Goal: Transaction & Acquisition: Purchase product/service

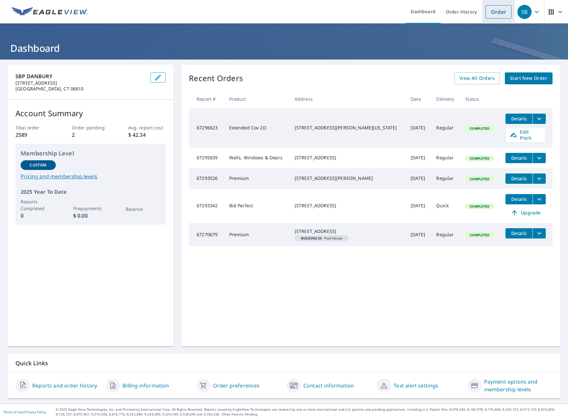
click at [498, 14] on link "Order" at bounding box center [498, 12] width 26 height 14
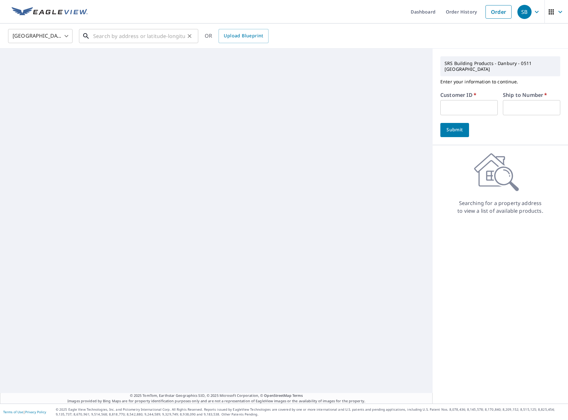
click at [97, 41] on input "text" at bounding box center [139, 36] width 92 height 18
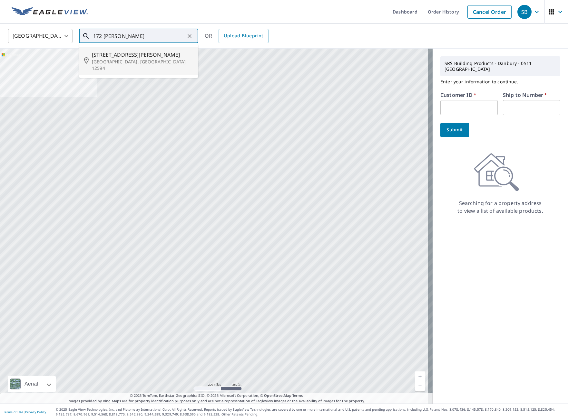
click at [139, 55] on span "[STREET_ADDRESS][PERSON_NAME]" at bounding box center [142, 55] width 101 height 8
type input "[STREET_ADDRESS][PERSON_NAME]"
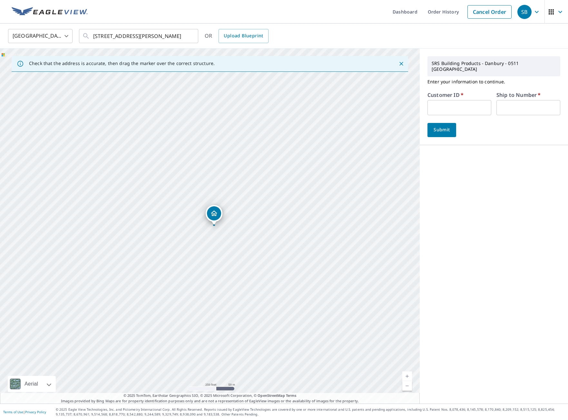
click at [437, 100] on input "text" at bounding box center [459, 107] width 64 height 15
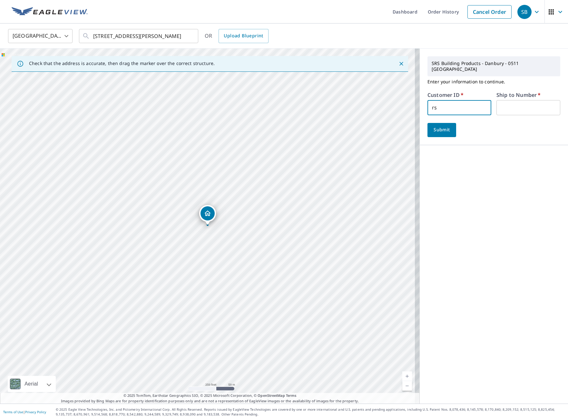
type input "r"
type input "nrs511"
click at [498, 100] on input "text" at bounding box center [528, 107] width 64 height 15
type input "1"
click at [440, 127] on span "Submit" at bounding box center [441, 130] width 18 height 8
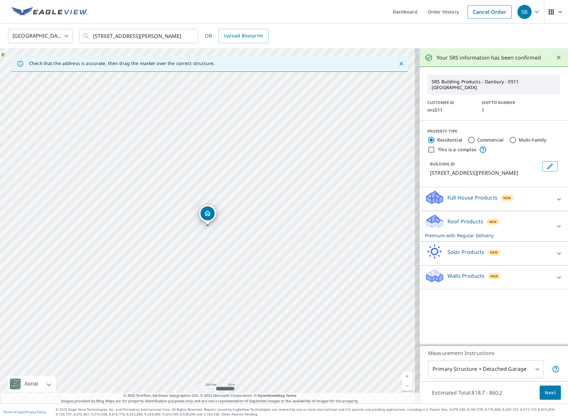
click at [549, 395] on span "Next" at bounding box center [549, 393] width 11 height 8
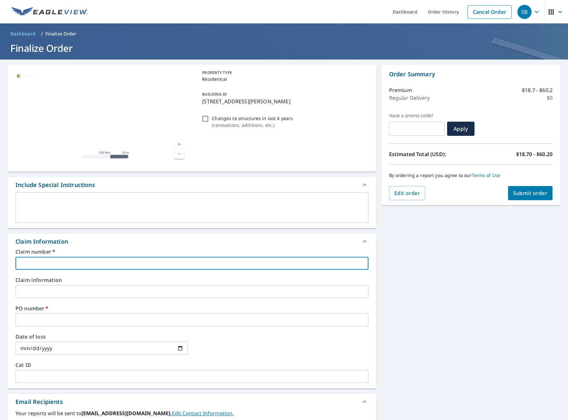
click at [29, 265] on input "text" at bounding box center [191, 263] width 353 height 13
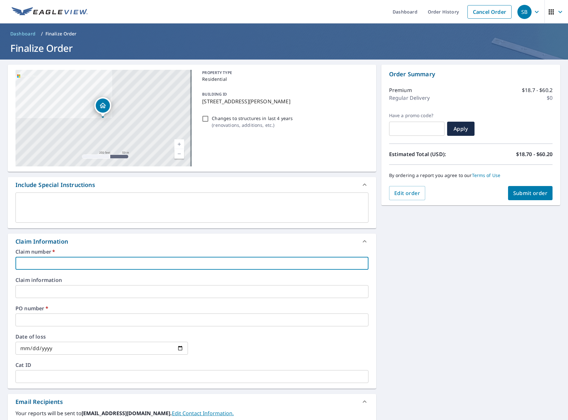
type input "1"
checkbox input "true"
type input "17"
checkbox input "true"
type input "174"
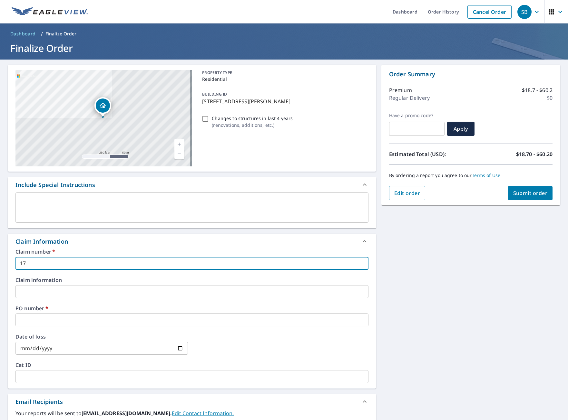
checkbox input "true"
type input "1742"
checkbox input "true"
type input "174"
checkbox input "true"
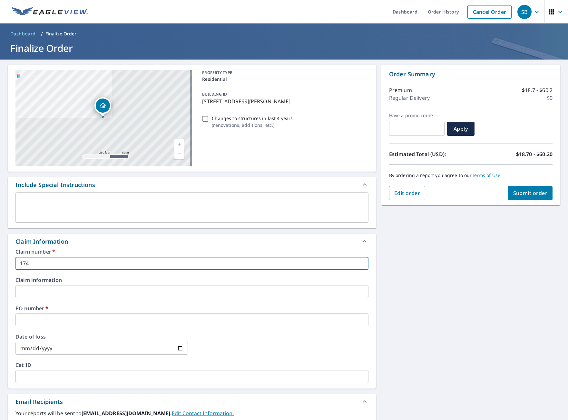
type input "17"
checkbox input "true"
type input "172"
checkbox input "true"
type input "172"
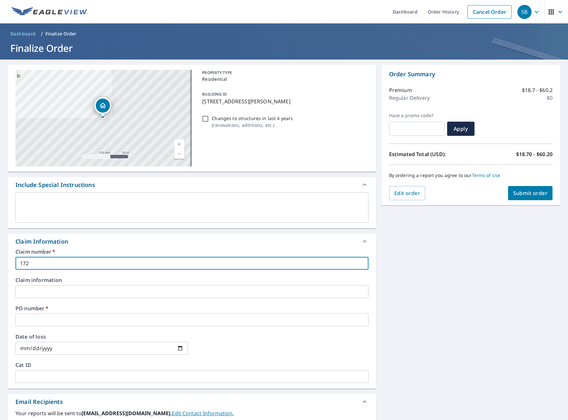
checkbox input "true"
type input "172 d"
checkbox input "true"
type input "172"
checkbox input "true"
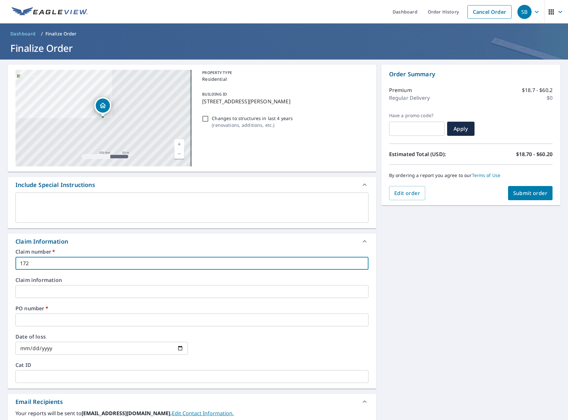
type input "172 D"
checkbox input "true"
type input "172 Du"
checkbox input "true"
type input "172 Due"
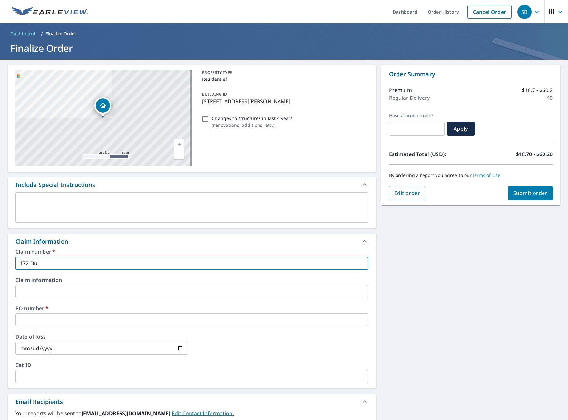
checkbox input "true"
type input "172 Duel"
checkbox input "true"
type input "172 [PERSON_NAME]"
checkbox input "true"
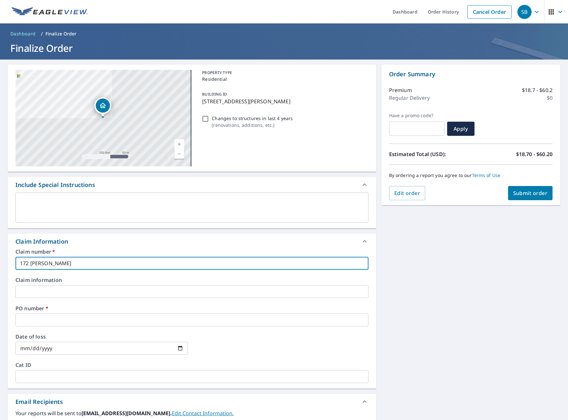
type input "172 [PERSON_NAME]"
checkbox input "true"
type input "172 [PERSON_NAME] H"
checkbox input "true"
type input "172 Duell HO"
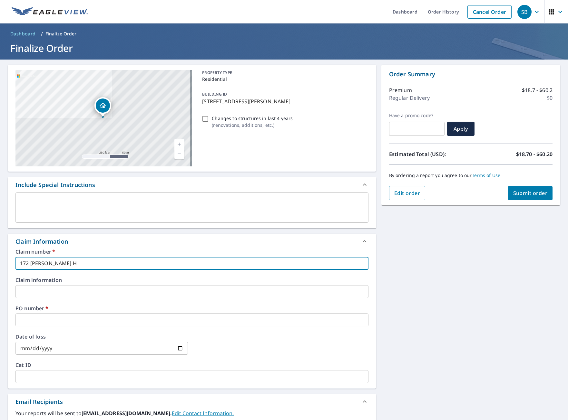
checkbox input "true"
type input "172 [PERSON_NAME] HOw"
checkbox input "true"
type input "172 Duell HO"
checkbox input "true"
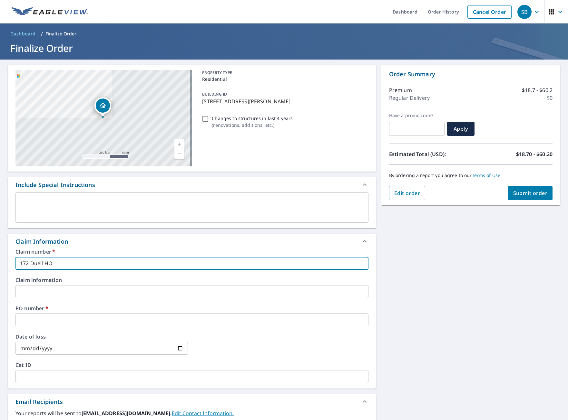
type input "172 [PERSON_NAME] HOl"
checkbox input "true"
type input "172 Duell HO"
checkbox input "true"
type input "172 [PERSON_NAME] H"
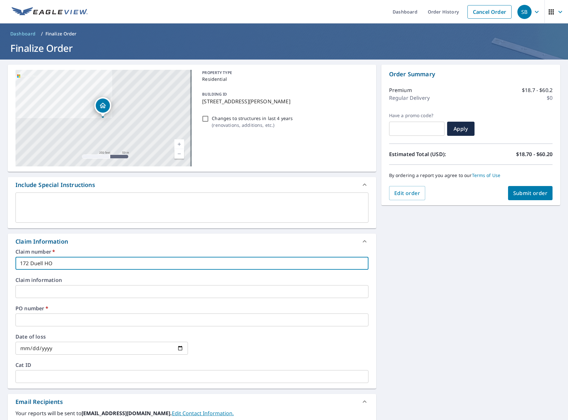
checkbox input "true"
type input "172 Duell Ho"
checkbox input "true"
type input "172 [PERSON_NAME] Hol"
checkbox input "true"
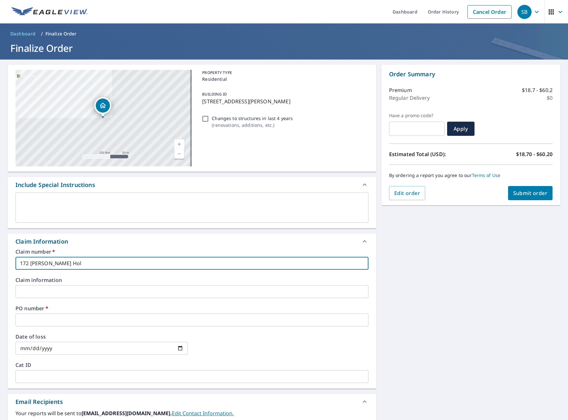
type input "172 [PERSON_NAME]"
checkbox input "true"
type input "172 [PERSON_NAME]"
checkbox input "true"
type input "172 [PERSON_NAME] Hollow"
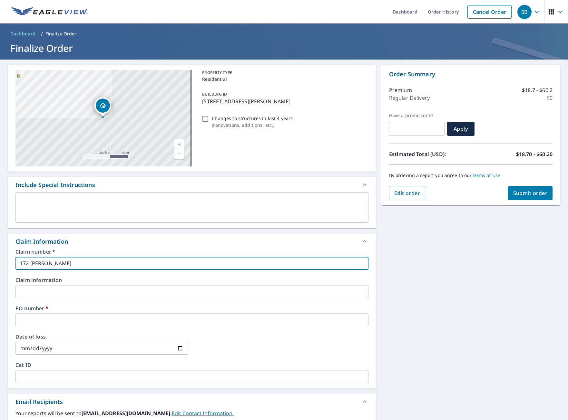
checkbox input "true"
type input "172 [PERSON_NAME] Hollow"
checkbox input "true"
type input "172 [PERSON_NAME] Hollow r"
checkbox input "true"
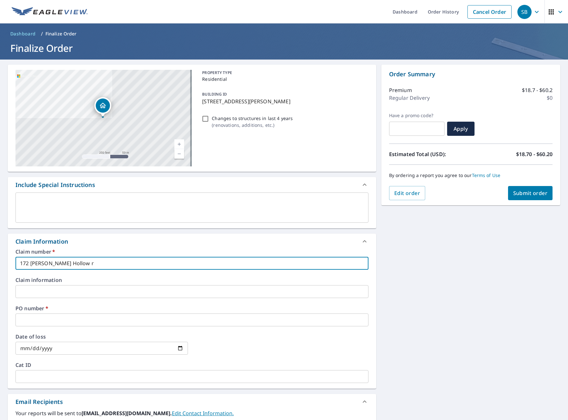
type input "[STREET_ADDRESS][PERSON_NAME]"
checkbox input "true"
type input "[STREET_ADDRESS][PERSON_NAME]"
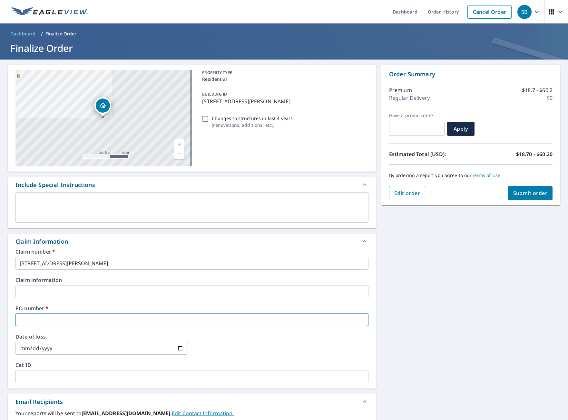
type input "1"
checkbox input "true"
type input "17"
checkbox input "true"
type input "172"
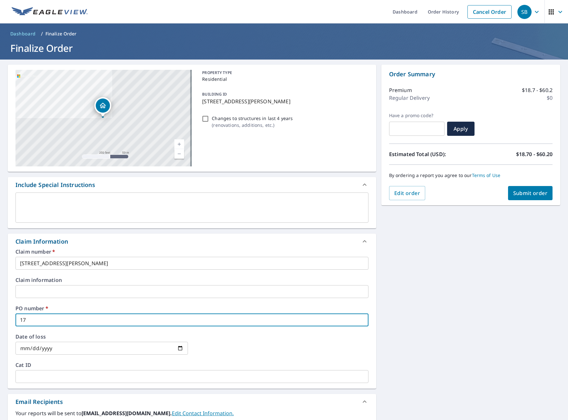
checkbox input "true"
type input "172"
checkbox input "true"
type input "172 D"
checkbox input "true"
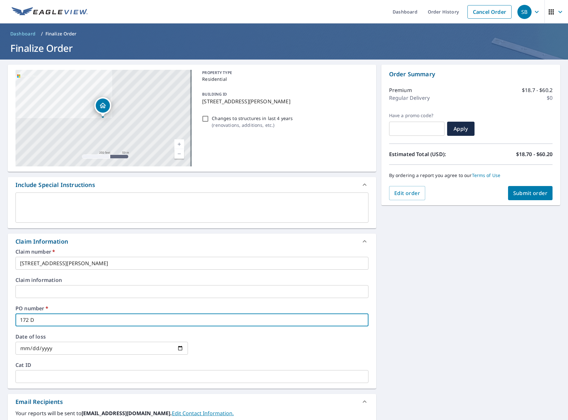
type input "172 Du"
checkbox input "true"
type input "172 Due"
checkbox input "true"
type input "172 Duel"
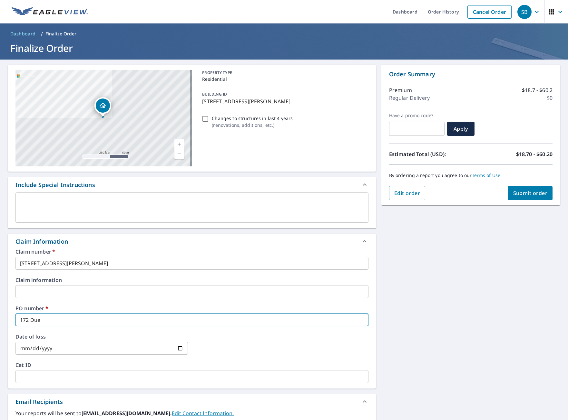
checkbox input "true"
type input "172 [PERSON_NAME]"
checkbox input "true"
type input "172 [PERSON_NAME]"
checkbox input "true"
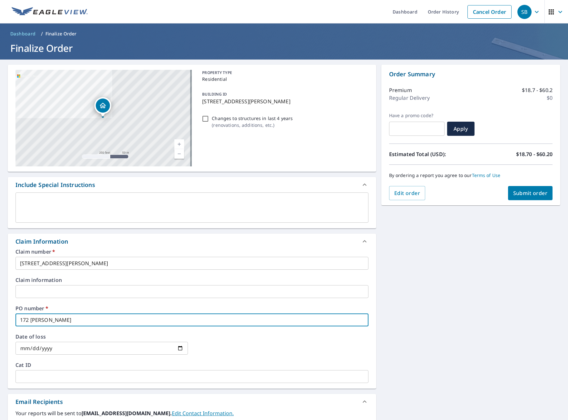
type input "172 [PERSON_NAME] H"
checkbox input "true"
type input "172 Duell Ho"
checkbox input "true"
type input "172 [PERSON_NAME] Hoo"
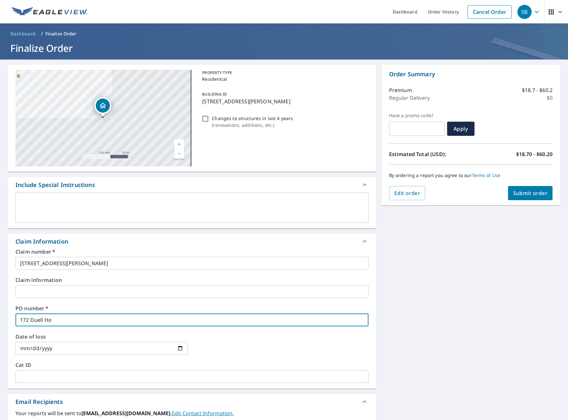
checkbox input "true"
type input "172 Duell Ho"
checkbox input "true"
type input "172 [PERSON_NAME] Hol"
checkbox input "true"
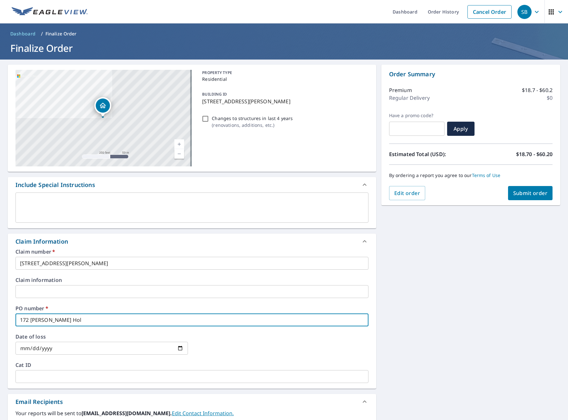
type input "172 [PERSON_NAME]"
checkbox input "true"
type input "172 [PERSON_NAME]"
checkbox input "true"
type input "172 [PERSON_NAME] Hollow"
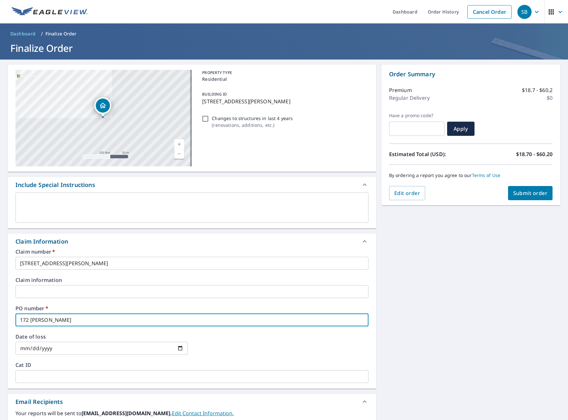
checkbox input "true"
type input "172 [PERSON_NAME] Hollow"
checkbox input "true"
type input "172 [PERSON_NAME] Hollow r"
checkbox input "true"
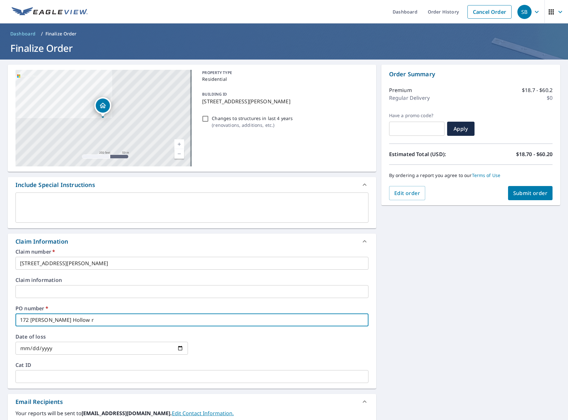
type input "[STREET_ADDRESS][PERSON_NAME]"
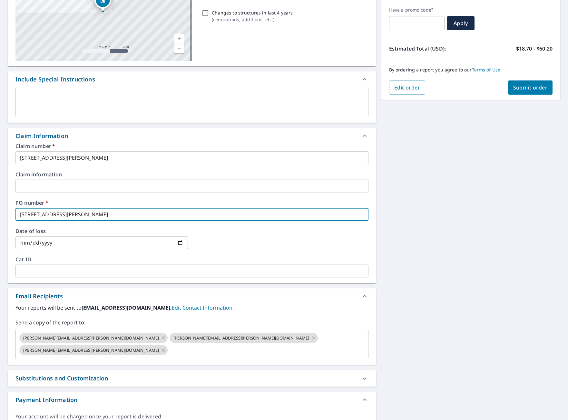
scroll to position [128, 0]
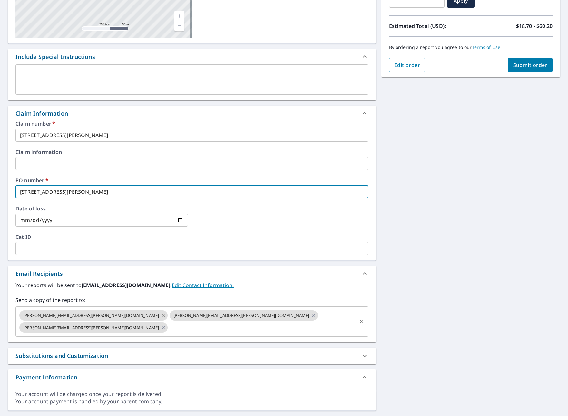
click at [161, 316] on icon at bounding box center [163, 315] width 5 height 7
checkbox input "true"
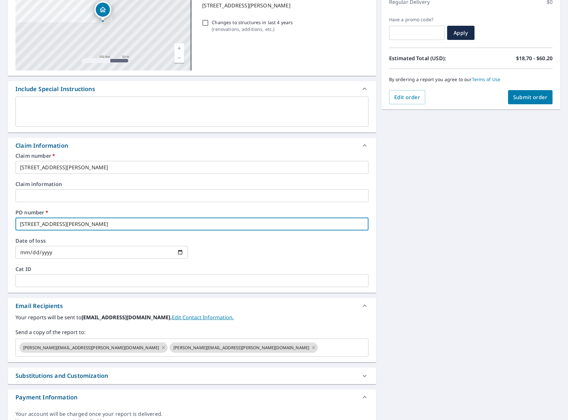
type input "[STREET_ADDRESS][PERSON_NAME]"
click at [519, 95] on span "Submit order" at bounding box center [530, 97] width 34 height 7
checkbox input "true"
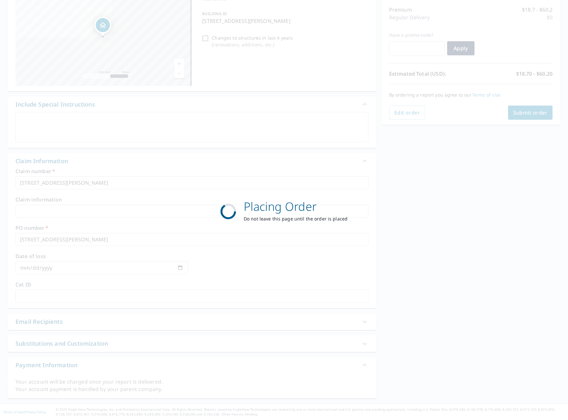
scroll to position [81, 0]
